Goal: Find specific page/section: Find specific page/section

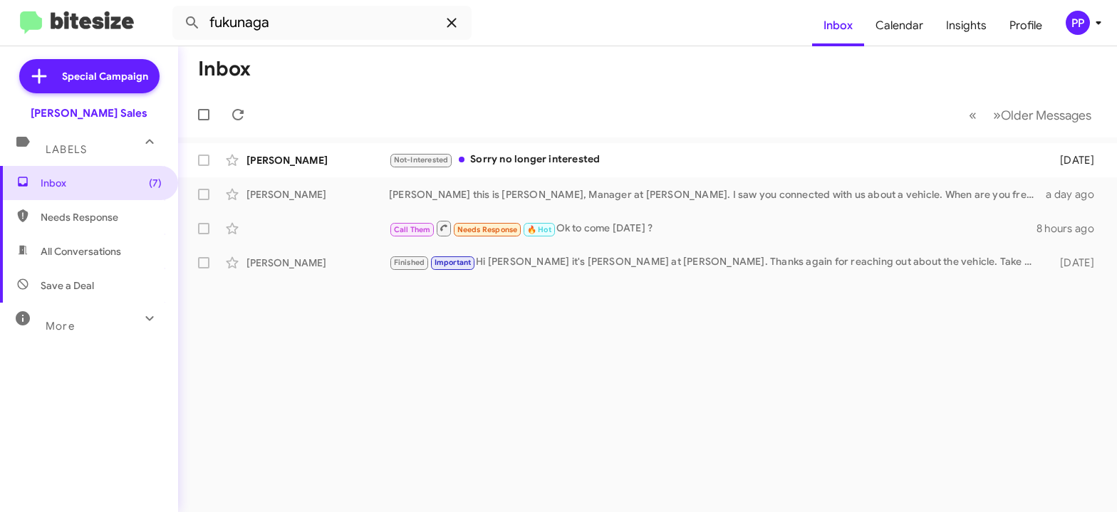
click at [454, 18] on icon at bounding box center [451, 22] width 17 height 17
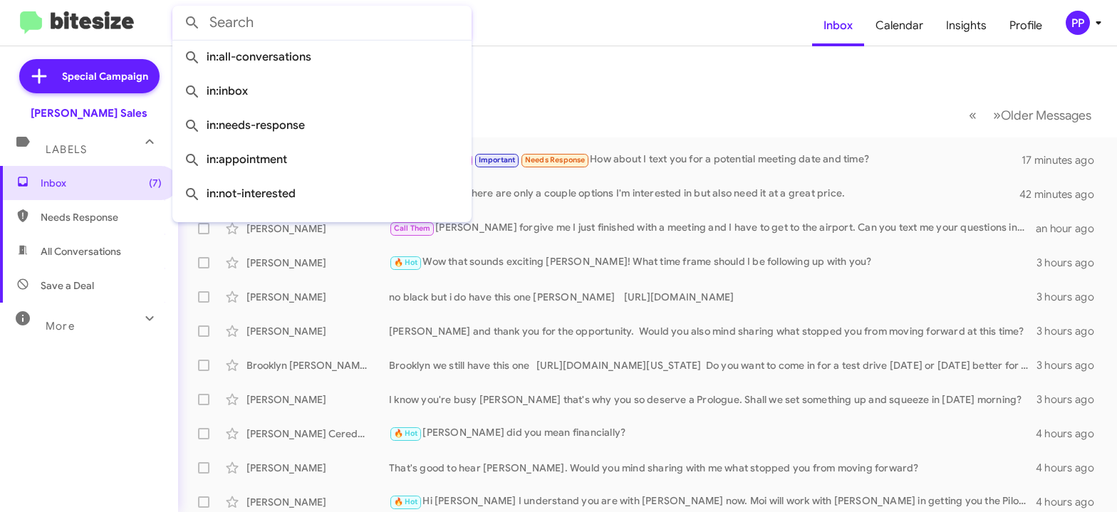
click at [103, 318] on div "More" at bounding box center [74, 320] width 127 height 26
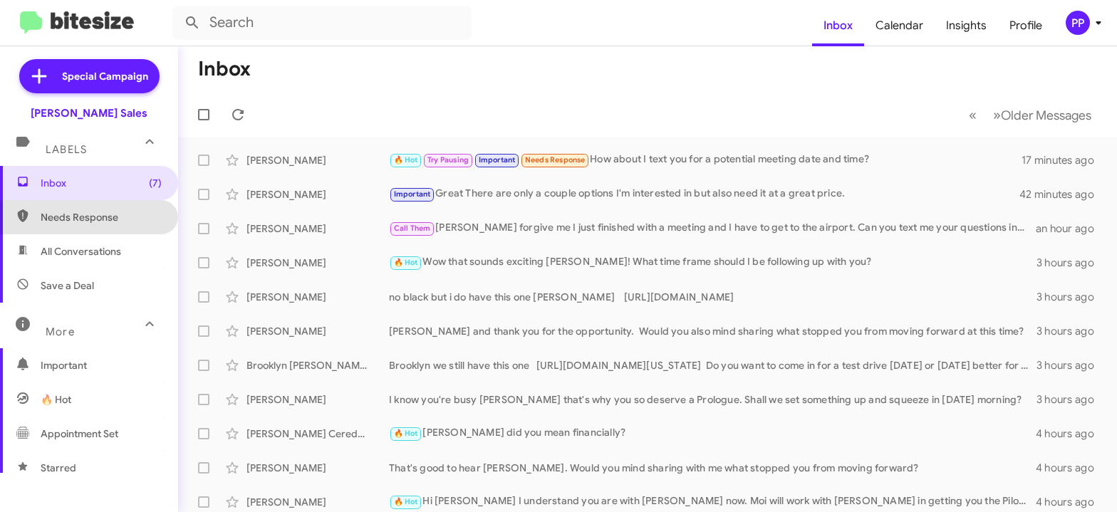
click at [103, 212] on span "Needs Response" at bounding box center [101, 217] width 121 height 14
type input "in:needs-response"
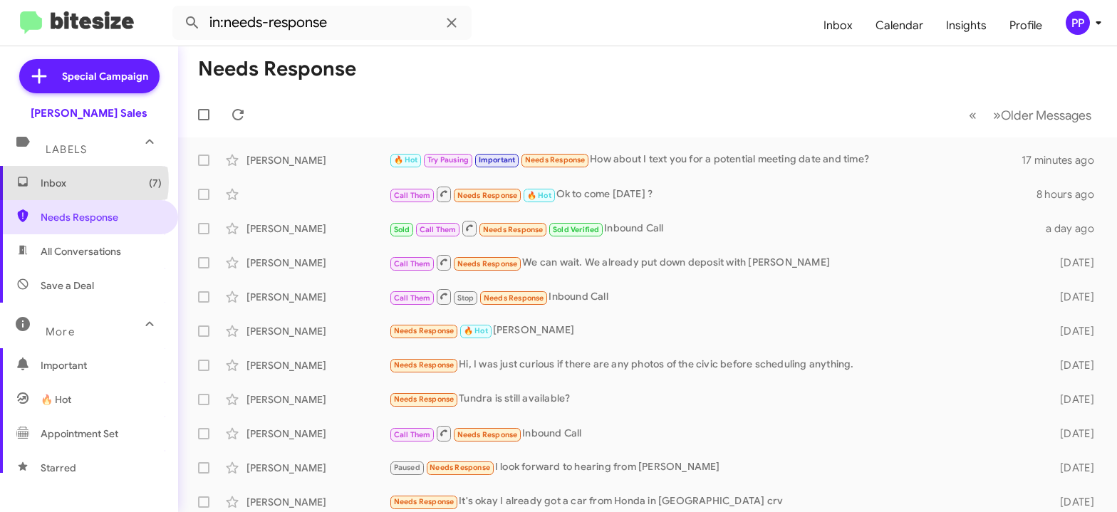
click at [149, 182] on span "(7)" at bounding box center [155, 183] width 13 height 14
